Goal: Check status: Check status

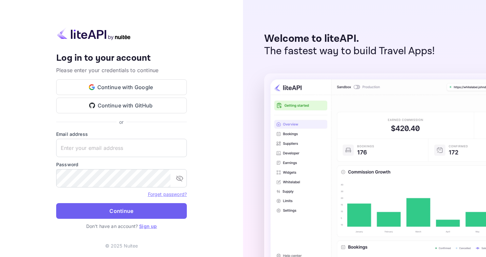
type input "[EMAIL_ADDRESS][DOMAIN_NAME]"
click at [120, 213] on button "Continue" at bounding box center [121, 211] width 131 height 16
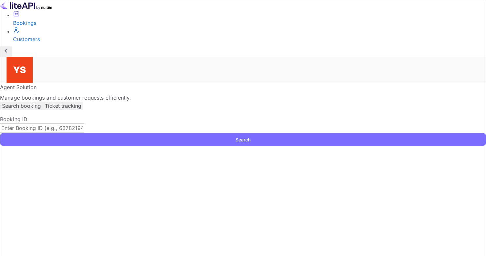
click at [84, 123] on input "text" at bounding box center [42, 128] width 84 height 10
paste input "9330818"
type input "9330818"
click at [0, 133] on button "Search" at bounding box center [243, 139] width 486 height 13
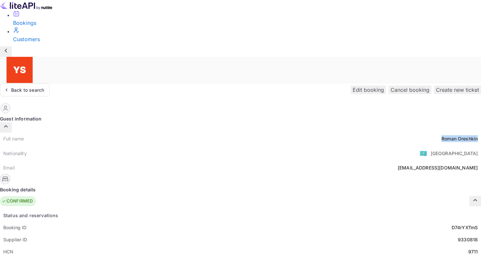
drag, startPoint x: 231, startPoint y: 79, endPoint x: 275, endPoint y: 78, distance: 43.4
click at [275, 132] on div "Full name [PERSON_NAME]" at bounding box center [240, 138] width 481 height 12
copy div "[PERSON_NAME]"
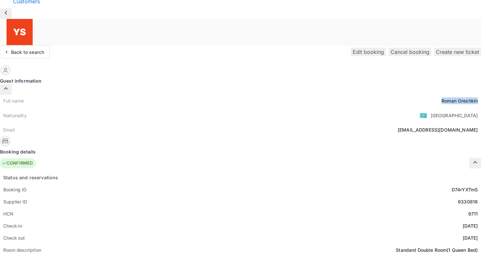
scroll to position [65, 0]
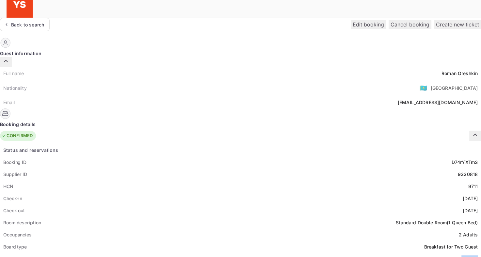
drag, startPoint x: 257, startPoint y: 195, endPoint x: 279, endPoint y: 189, distance: 22.2
copy div "406.99"
